Goal: Information Seeking & Learning: Understand process/instructions

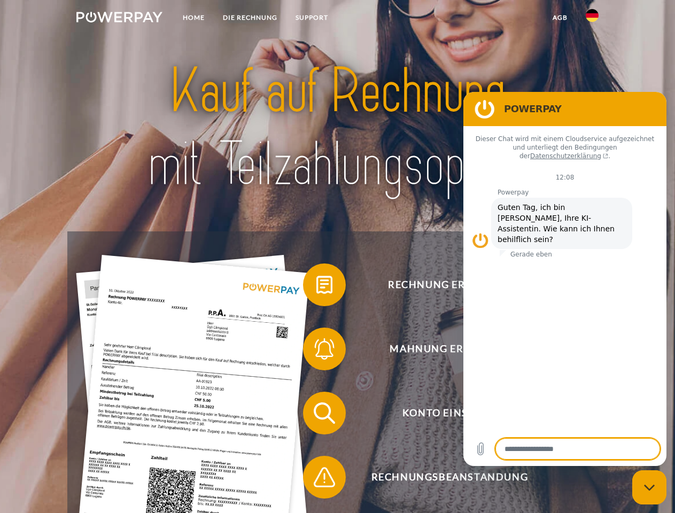
click at [119, 19] on img at bounding box center [119, 17] width 86 height 11
click at [592, 19] on img at bounding box center [592, 15] width 13 height 13
click at [560, 18] on link "agb" at bounding box center [560, 17] width 33 height 19
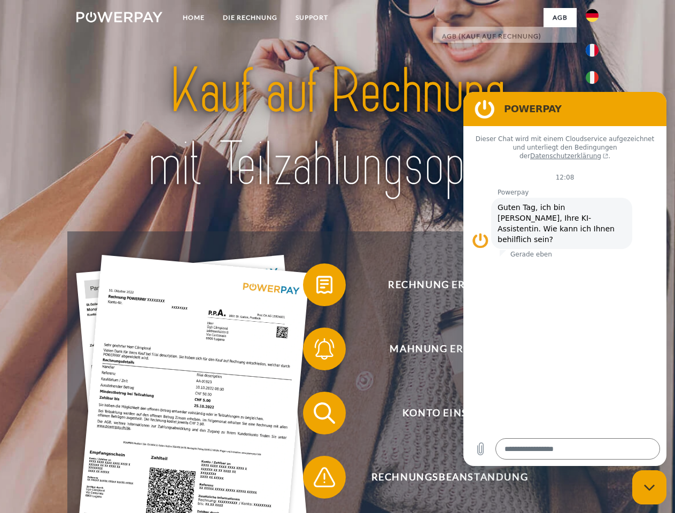
click at [316, 287] on span at bounding box center [308, 284] width 53 height 53
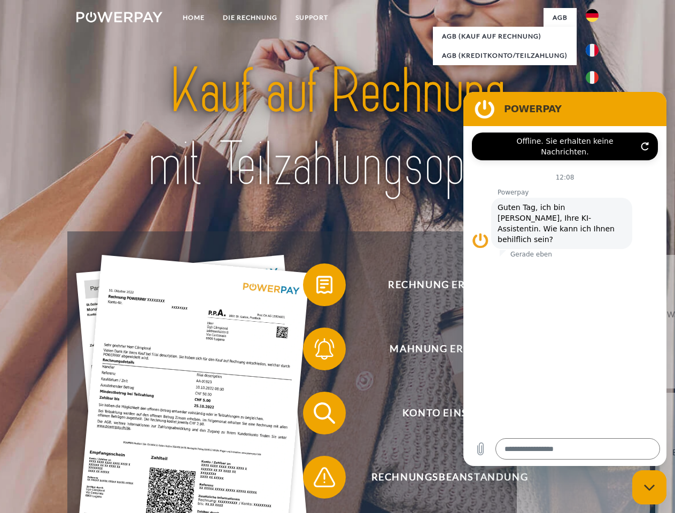
click at [316, 351] on div "Rechnung erhalten? Mahnung erhalten? Konto einsehen" at bounding box center [337, 445] width 540 height 428
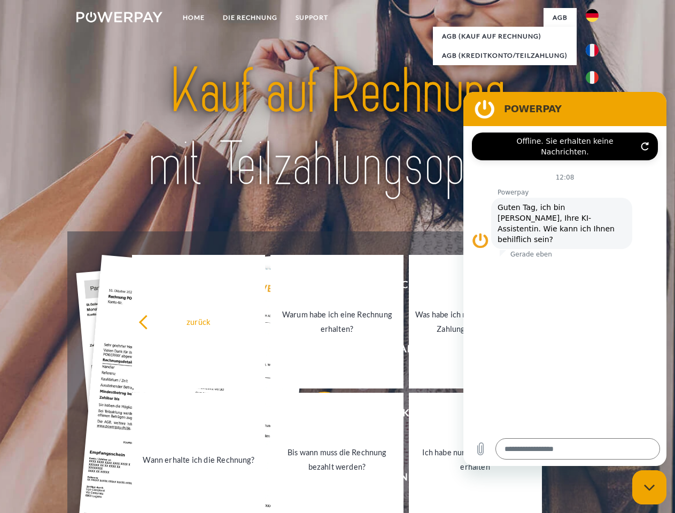
click at [316, 415] on link "Bis wann muss die Rechnung bezahlt werden?" at bounding box center [336, 460] width 133 height 134
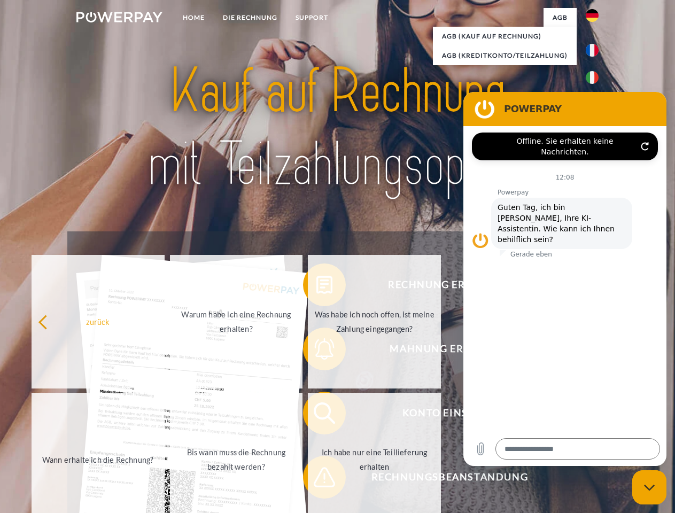
click at [316, 480] on span at bounding box center [308, 477] width 53 height 53
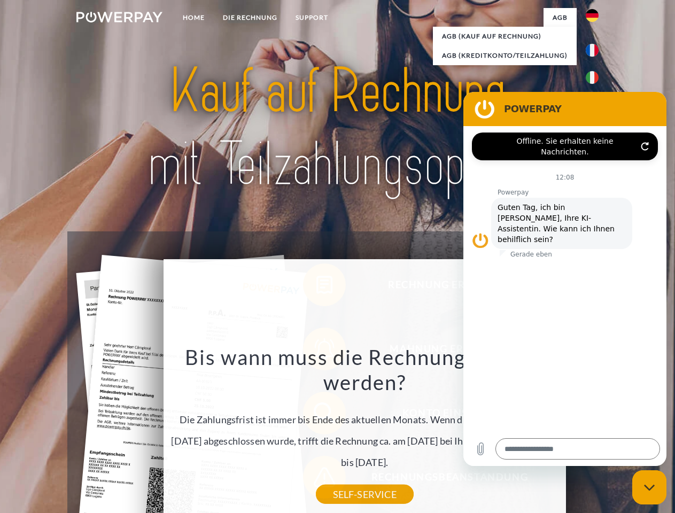
click at [649, 488] on icon "Messaging-Fenster schließen" at bounding box center [649, 487] width 11 height 7
type textarea "*"
